Goal: Navigation & Orientation: Find specific page/section

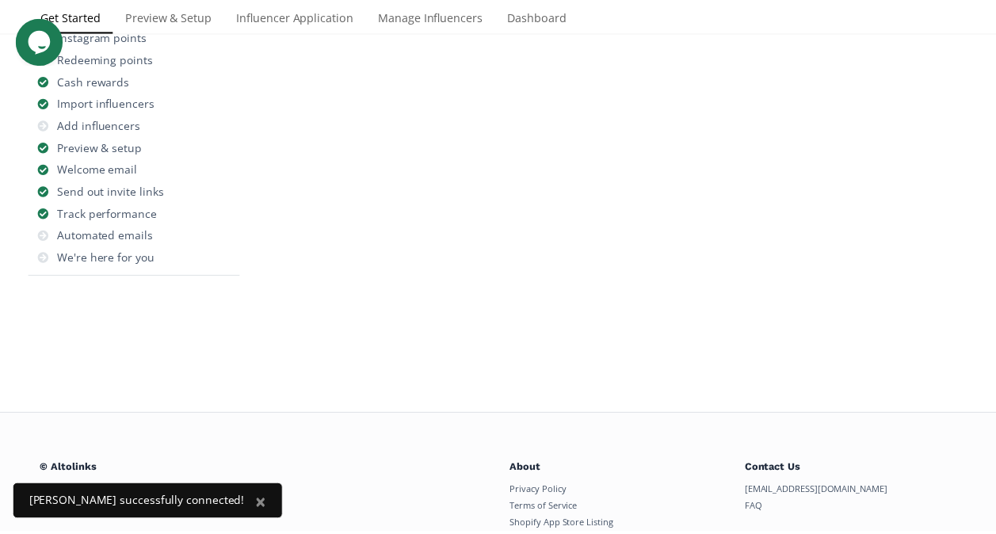
scroll to position [279, 0]
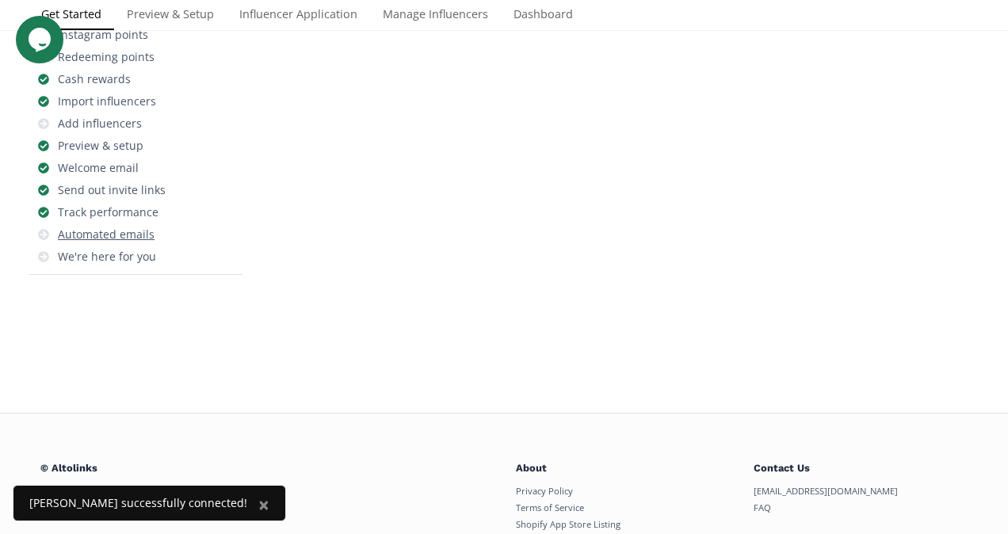
click at [111, 234] on div "Automated emails" at bounding box center [106, 235] width 97 height 16
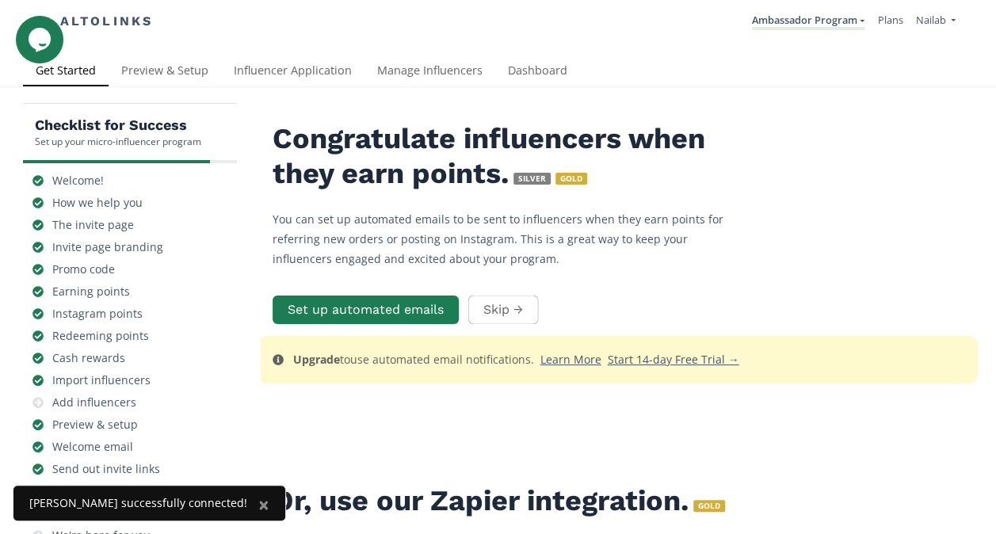
click at [955, 21] on li "Nailab Nailab Connect Another Store Manage Team Users Sign Out" at bounding box center [935, 21] width 52 height 31
click at [951, 17] on link "Nailab" at bounding box center [935, 22] width 40 height 18
click at [842, 16] on link "Ambassador Program" at bounding box center [808, 21] width 112 height 17
click at [903, 60] on div "Get Started Preview & Setup Influencer Application Manage Influencers Dashboard" at bounding box center [492, 71] width 939 height 31
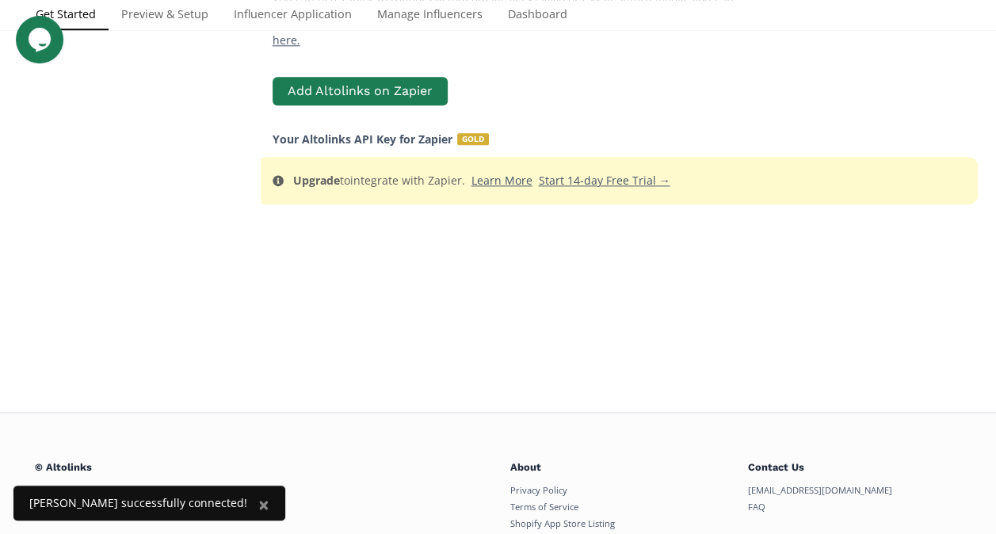
scroll to position [947, 0]
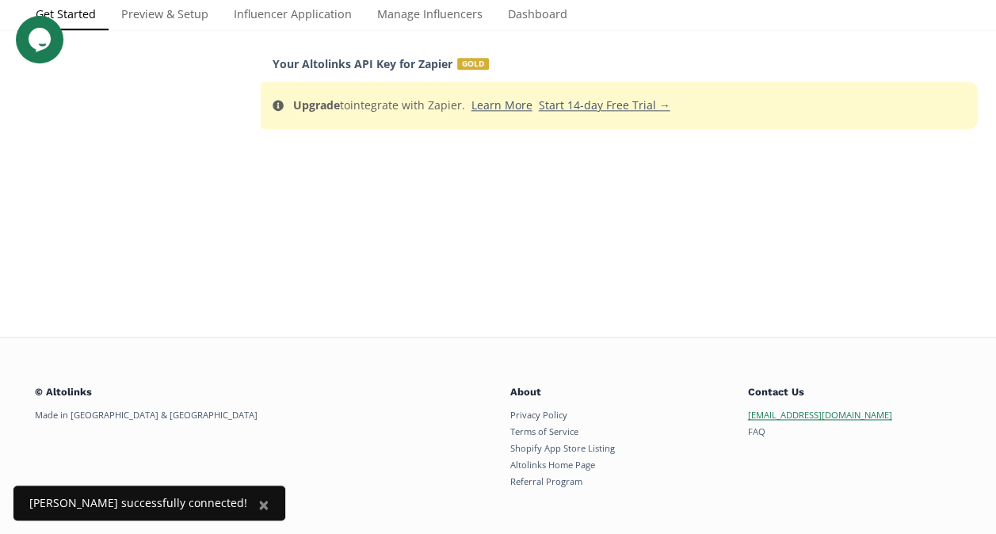
click at [821, 409] on link "[EMAIL_ADDRESS][DOMAIN_NAME]" at bounding box center [820, 415] width 144 height 12
